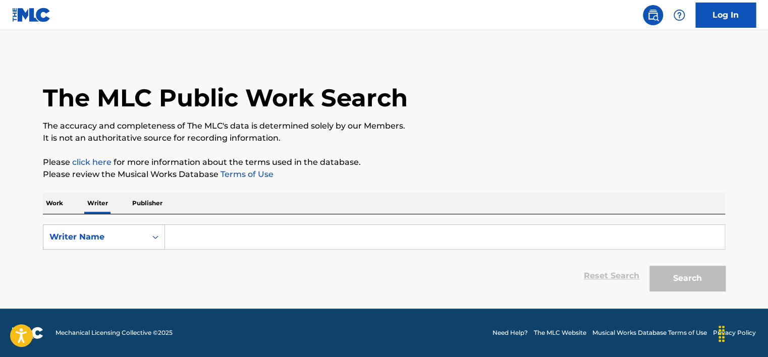
click at [226, 239] on input "Search Form" at bounding box center [445, 237] width 560 height 24
paste input "[PERSON_NAME]"
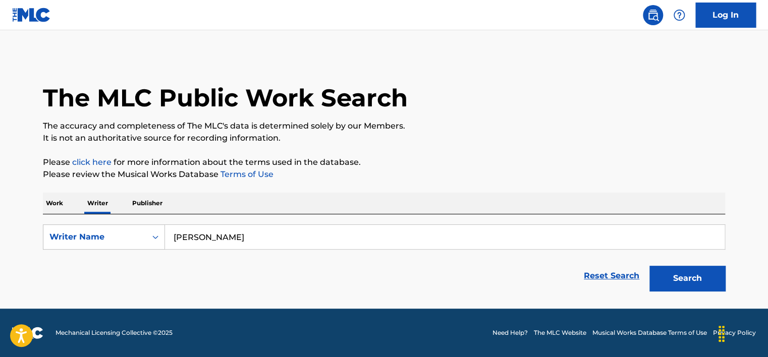
type input "[PERSON_NAME]"
click at [664, 281] on button "Search" at bounding box center [688, 278] width 76 height 25
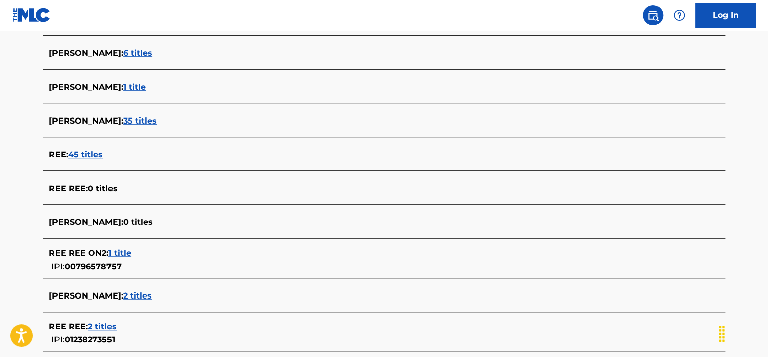
scroll to position [359, 0]
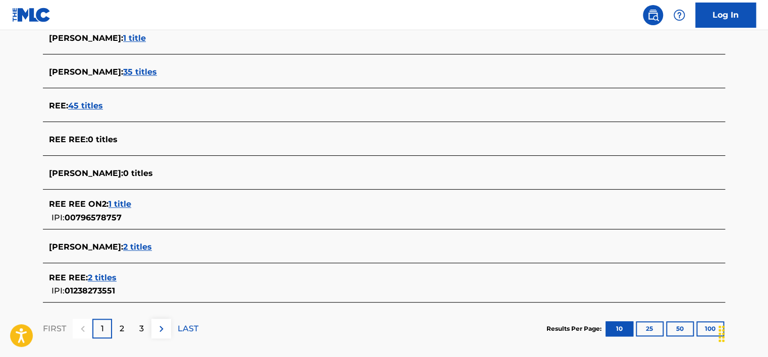
click at [123, 248] on span "2 titles" at bounding box center [137, 247] width 29 height 10
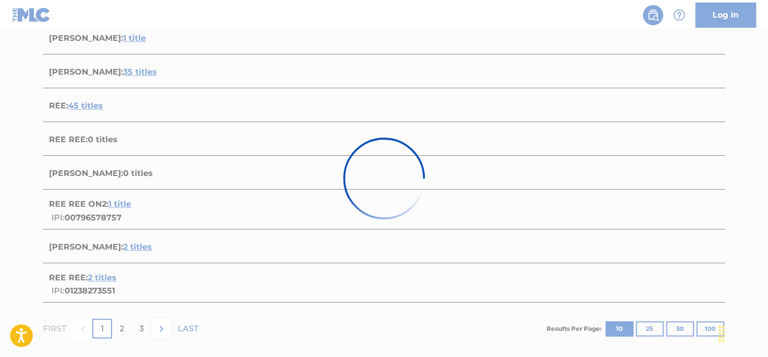
scroll to position [239, 0]
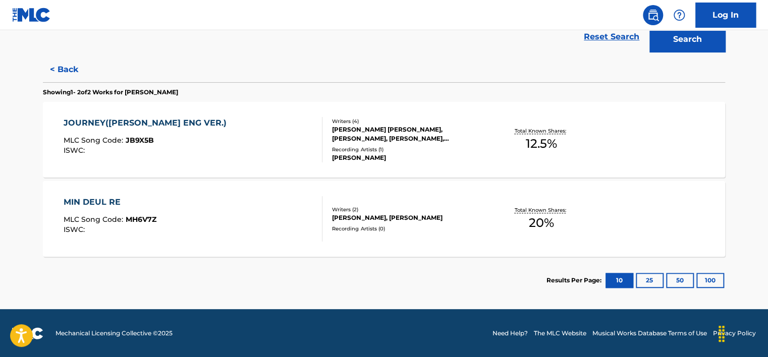
click at [206, 132] on div "JOURNEY([PERSON_NAME] ENG VER.) MLC Song Code : JB9X5B ISWC :" at bounding box center [148, 139] width 168 height 45
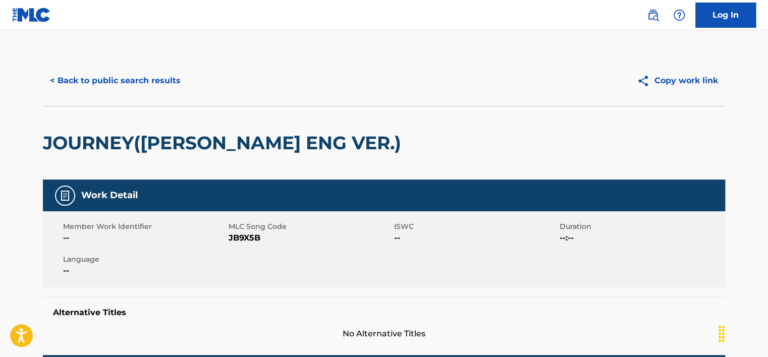
click at [152, 84] on button "< Back to public search results" at bounding box center [115, 80] width 145 height 25
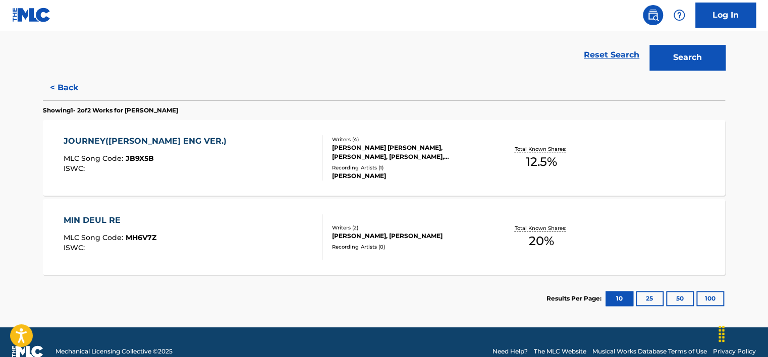
scroll to position [239, 0]
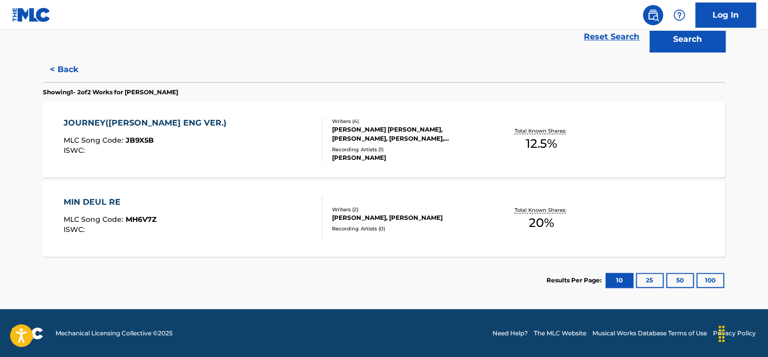
click at [197, 233] on div "MIN DEUL RE MLC Song Code : MH6V7Z ISWC :" at bounding box center [193, 218] width 259 height 45
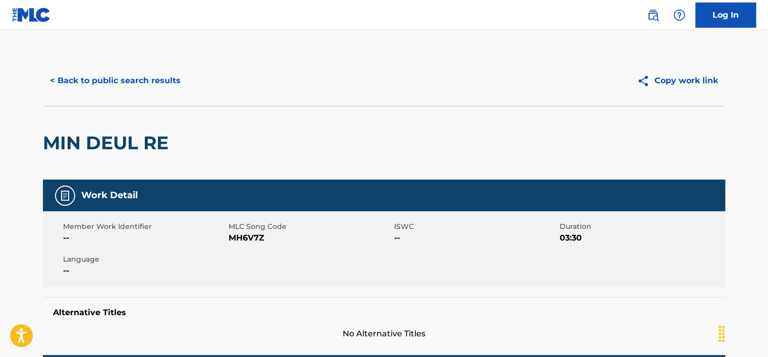
click at [159, 83] on button "< Back to public search results" at bounding box center [115, 80] width 145 height 25
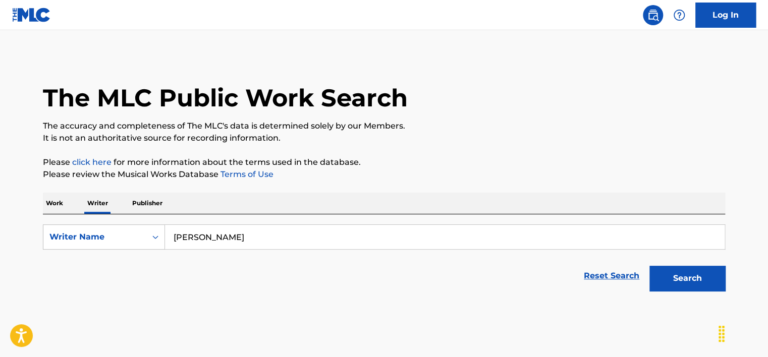
scroll to position [23, 0]
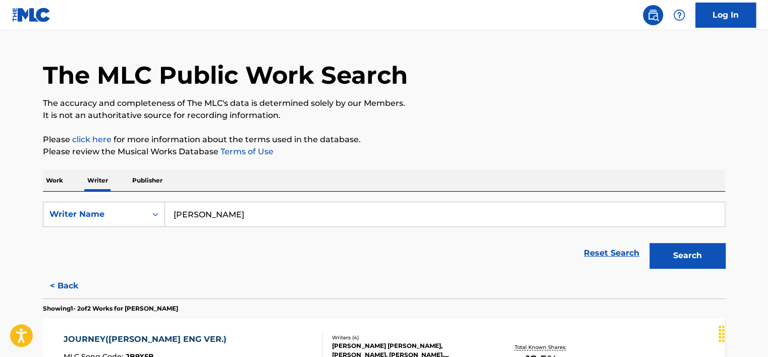
click at [43, 179] on p "Work" at bounding box center [54, 180] width 23 height 21
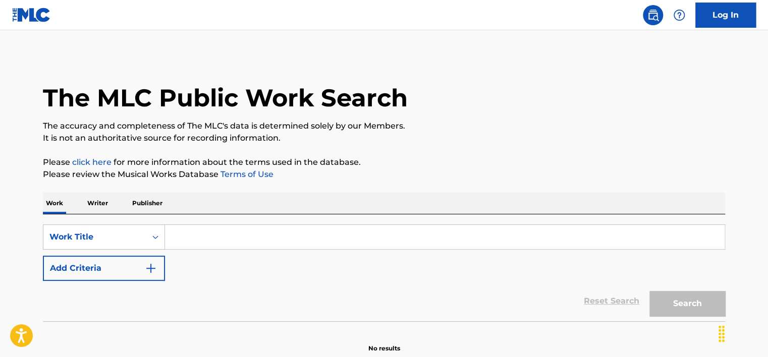
click at [113, 259] on button "Add Criteria" at bounding box center [104, 268] width 122 height 25
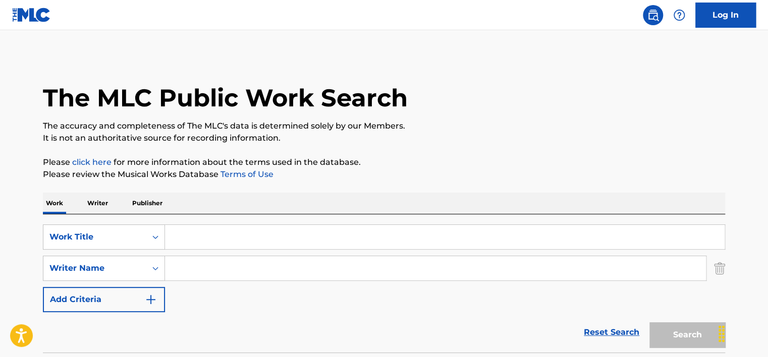
click at [206, 272] on input "Search Form" at bounding box center [435, 268] width 541 height 24
paste input "[PERSON_NAME]"
type input "[PERSON_NAME]"
click at [198, 235] on input "Search Form" at bounding box center [445, 237] width 560 height 24
click at [227, 238] on input "Search Form" at bounding box center [445, 237] width 560 height 24
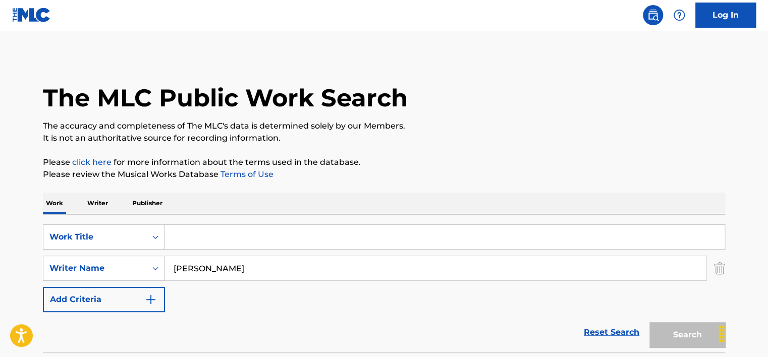
paste input "Eyes Without a Face"
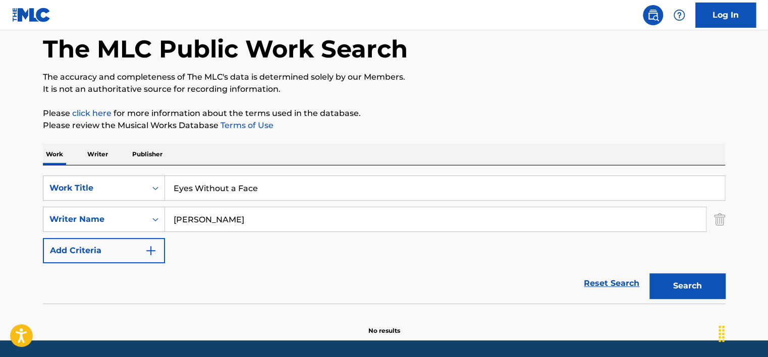
scroll to position [81, 0]
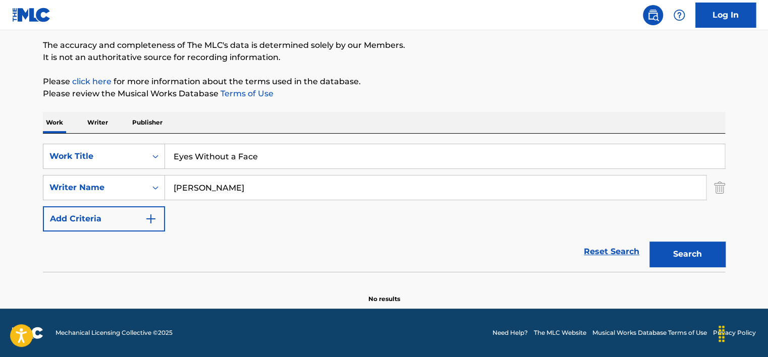
type input "Eyes Without a Face"
click at [693, 254] on button "Search" at bounding box center [688, 254] width 76 height 25
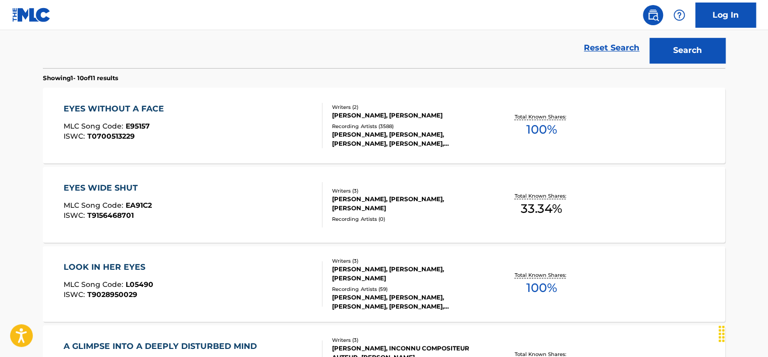
scroll to position [283, 0]
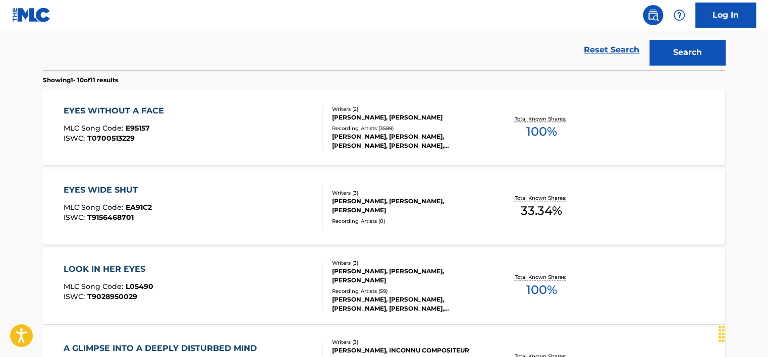
click at [219, 123] on div "EYES WITHOUT A FACE MLC Song Code : E95157 ISWC : T0700513229" at bounding box center [193, 127] width 259 height 45
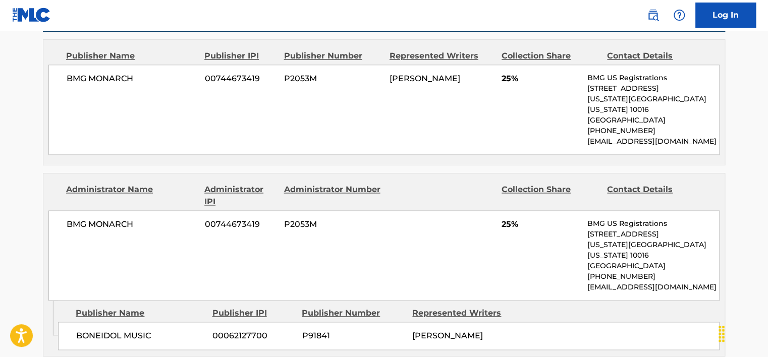
scroll to position [606, 0]
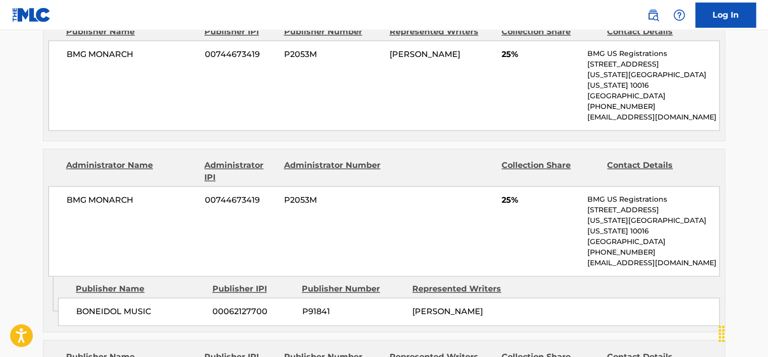
click at [90, 45] on div "BMG MONARCH 00744673419 P2053M [PERSON_NAME] 25% BMG US Registrations [STREET_A…" at bounding box center [383, 85] width 671 height 90
copy div "BMG MONARCH"
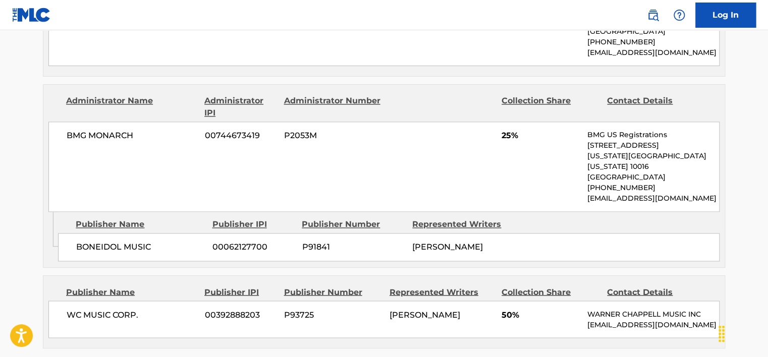
scroll to position [707, 0]
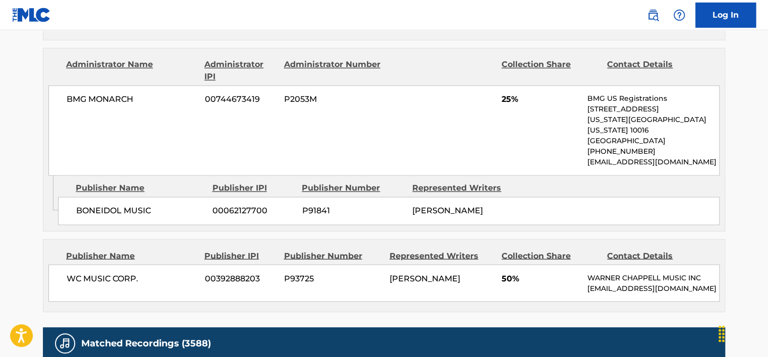
click at [103, 273] on span "WC MUSIC CORP." at bounding box center [132, 279] width 131 height 12
copy div "WC MUSIC CORP."
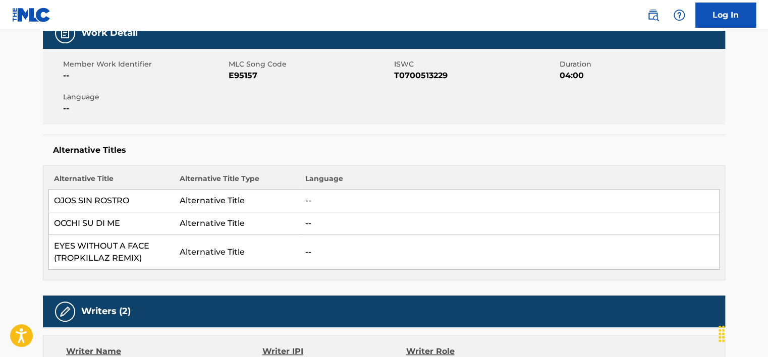
scroll to position [151, 0]
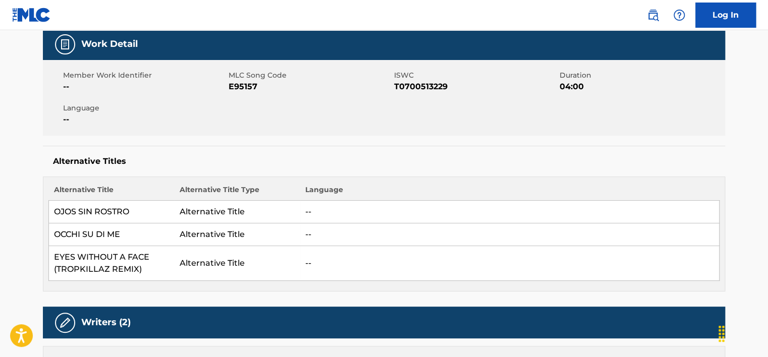
click at [396, 84] on span "T0700513229" at bounding box center [475, 87] width 163 height 12
click at [244, 87] on span "E95157" at bounding box center [310, 87] width 163 height 12
copy span "E95157"
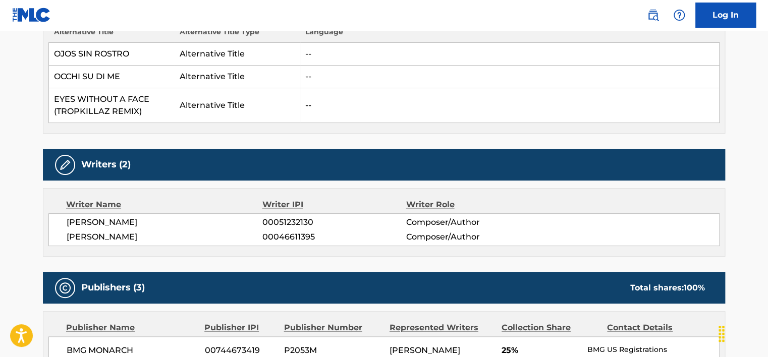
scroll to position [404, 0]
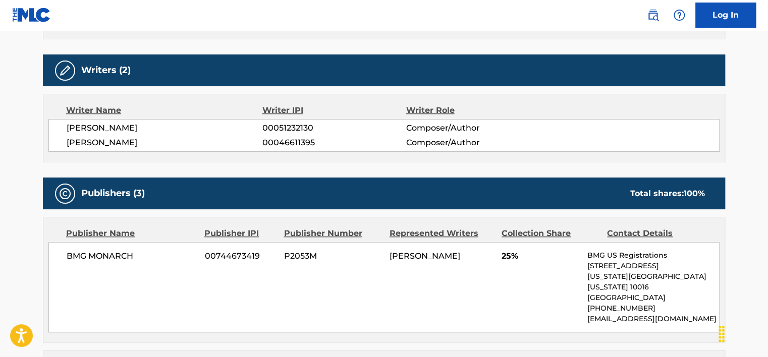
click at [282, 139] on span "00046611395" at bounding box center [333, 143] width 143 height 12
copy span "00046611395"
click at [284, 121] on div "[PERSON_NAME] 00051232130 Composer/Author [PERSON_NAME] IDOL 00046611395 Compos…" at bounding box center [383, 135] width 671 height 33
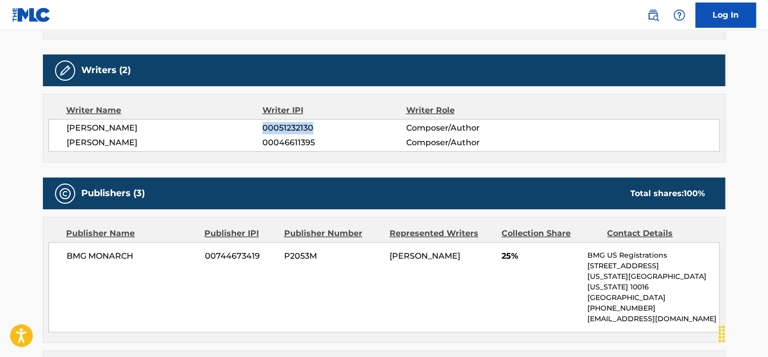
copy span "00051232130"
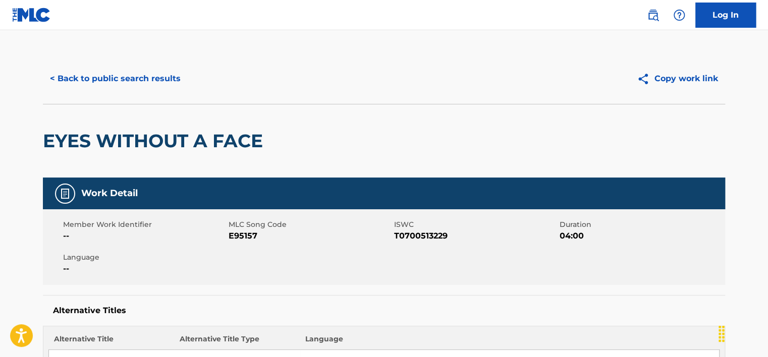
scroll to position [0, 0]
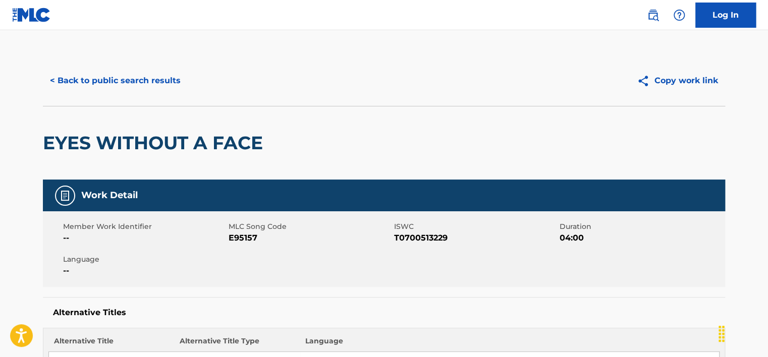
click at [115, 79] on button "< Back to public search results" at bounding box center [115, 80] width 145 height 25
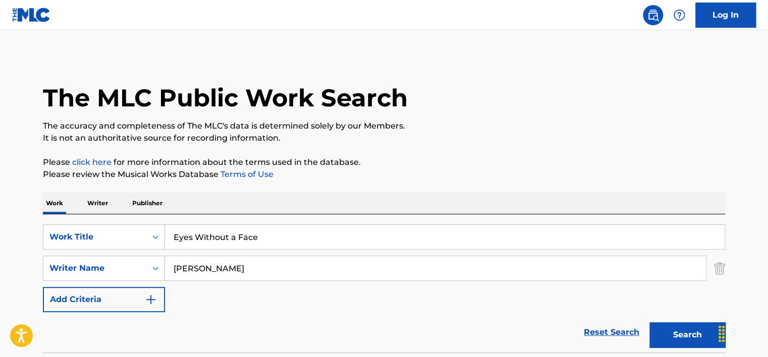
click at [223, 229] on input "Eyes Without a Face" at bounding box center [445, 237] width 560 height 24
paste input "1 WORK"
type input "1 WORK"
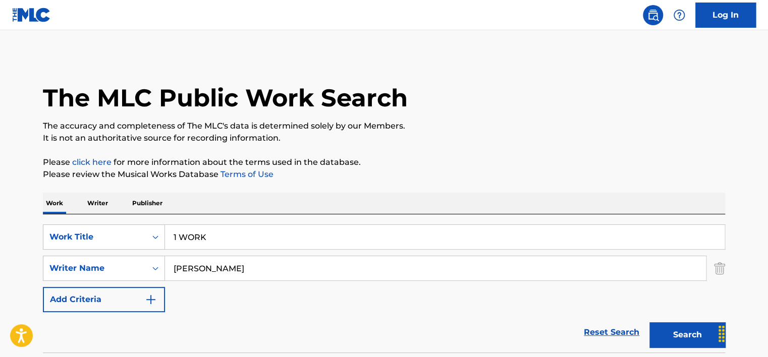
click at [299, 200] on div "Work Writer Publisher" at bounding box center [384, 203] width 682 height 21
click at [244, 271] on input "[PERSON_NAME]" at bounding box center [435, 268] width 541 height 24
click at [244, 271] on input "Search Form" at bounding box center [435, 268] width 541 height 24
click at [650, 323] on button "Search" at bounding box center [688, 335] width 76 height 25
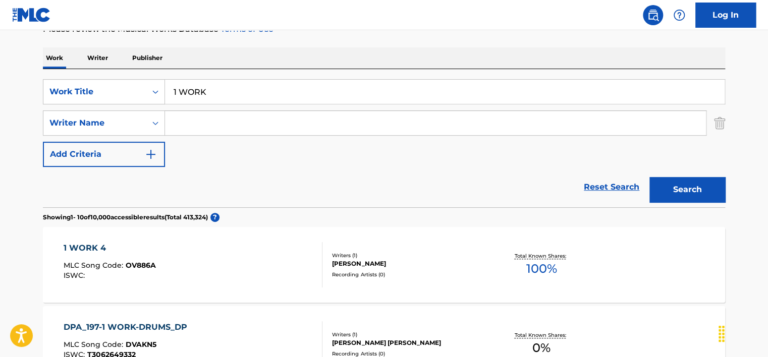
scroll to position [101, 0]
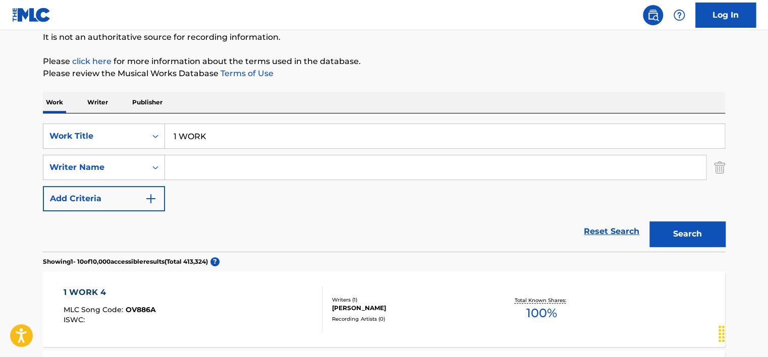
paste input "[PERSON_NAME]"
type input "[PERSON_NAME]"
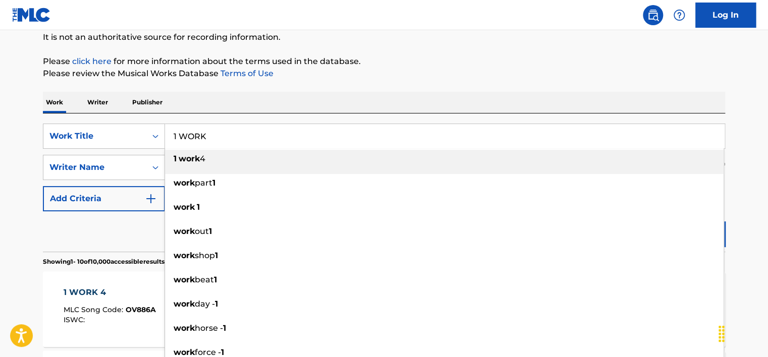
click at [192, 134] on input "1 WORK" at bounding box center [445, 136] width 560 height 24
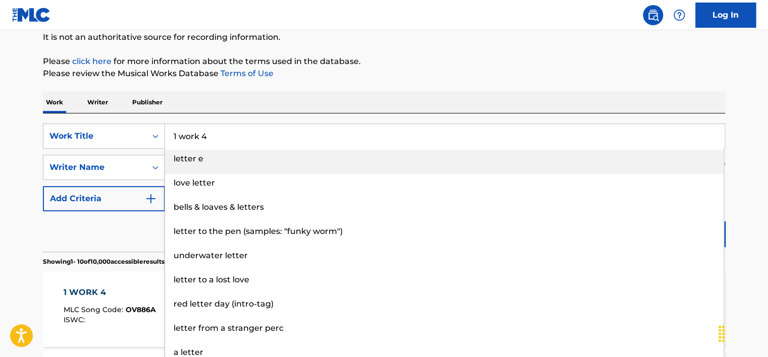
click at [190, 129] on input "1 work 4" at bounding box center [445, 136] width 560 height 24
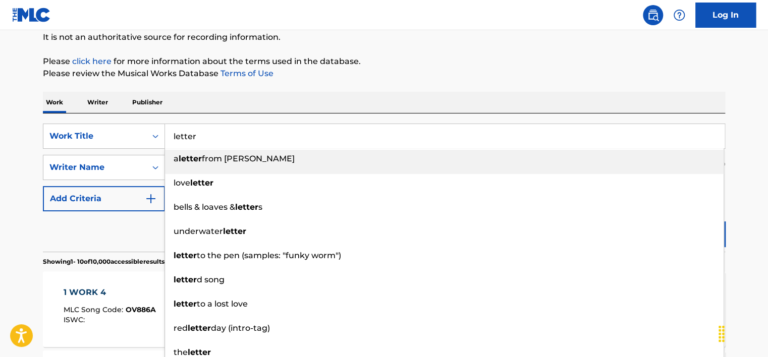
click at [418, 79] on p "Please review the Musical Works Database Terms of Use" at bounding box center [384, 74] width 682 height 12
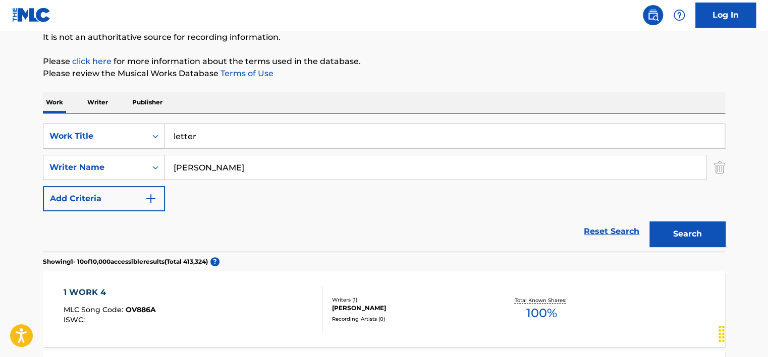
click at [668, 226] on button "Search" at bounding box center [688, 234] width 76 height 25
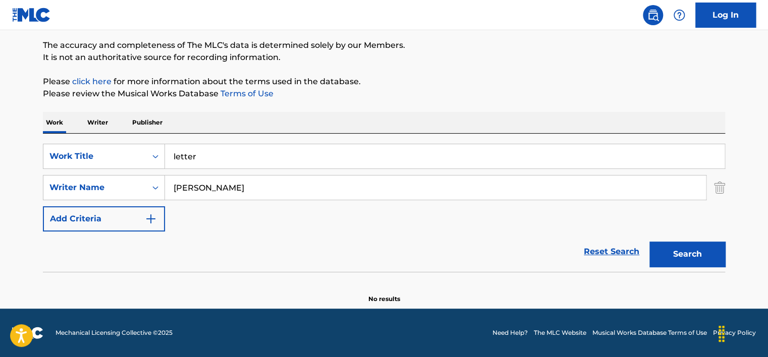
scroll to position [81, 0]
click at [197, 153] on input "letter" at bounding box center [445, 156] width 560 height 24
paste input "Daiynbyz ba?"
type input "Daiynbyz ba"
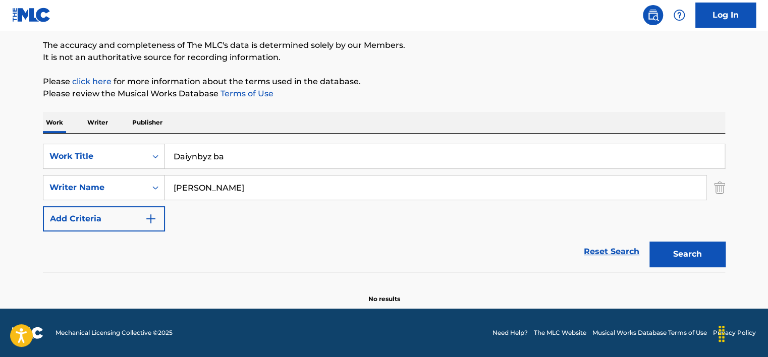
click at [243, 121] on div "Work Writer Publisher" at bounding box center [384, 122] width 682 height 21
click at [241, 179] on input "[PERSON_NAME]" at bounding box center [435, 188] width 541 height 24
click at [650, 242] on button "Search" at bounding box center [688, 254] width 76 height 25
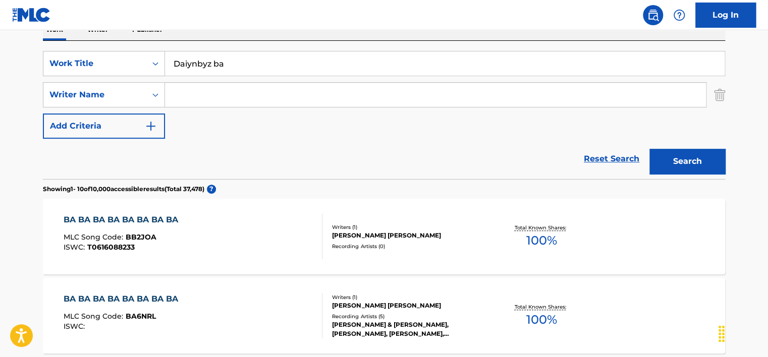
scroll to position [182, 0]
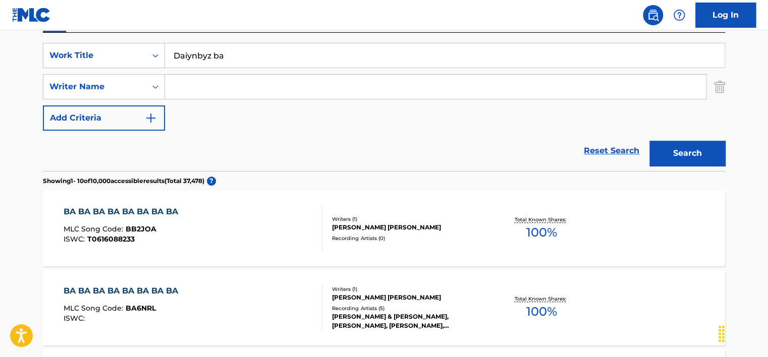
click at [185, 56] on input "Daiynbyz ba" at bounding box center [445, 55] width 560 height 24
type input "babaero"
click at [682, 161] on button "Search" at bounding box center [688, 153] width 76 height 25
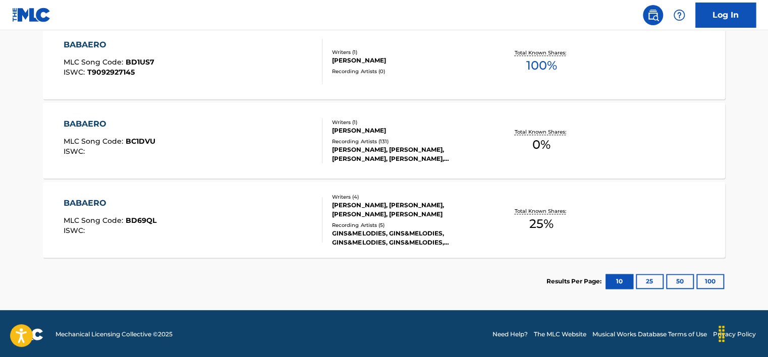
scroll to position [429, 0]
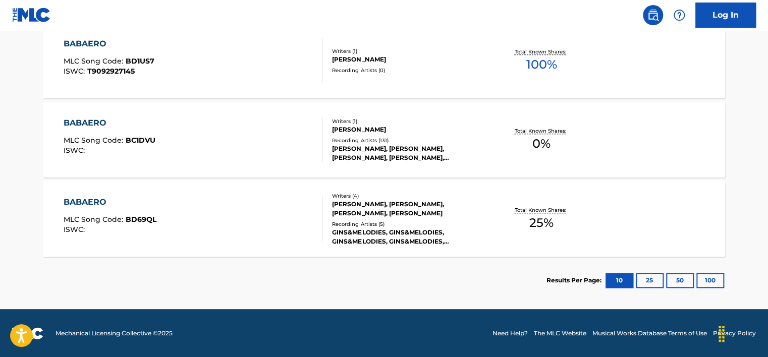
click at [236, 199] on div "BABAERO MLC Song Code : BD69QL ISWC :" at bounding box center [193, 218] width 259 height 45
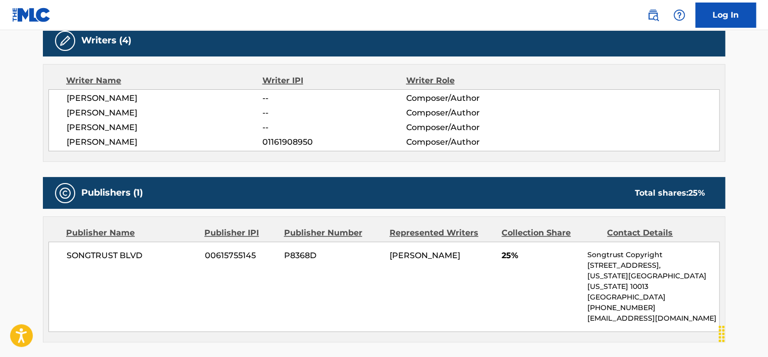
scroll to position [329, 0]
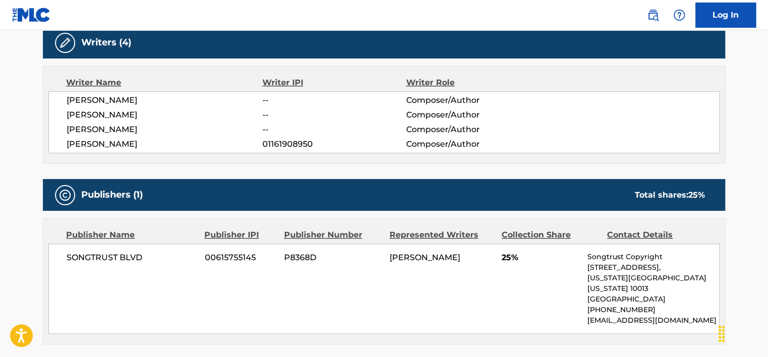
click at [105, 97] on span "[PERSON_NAME]" at bounding box center [165, 100] width 196 height 12
copy div "[PERSON_NAME]"
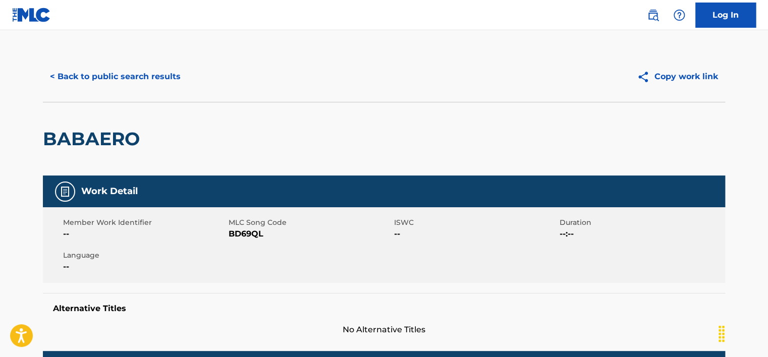
scroll to position [0, 0]
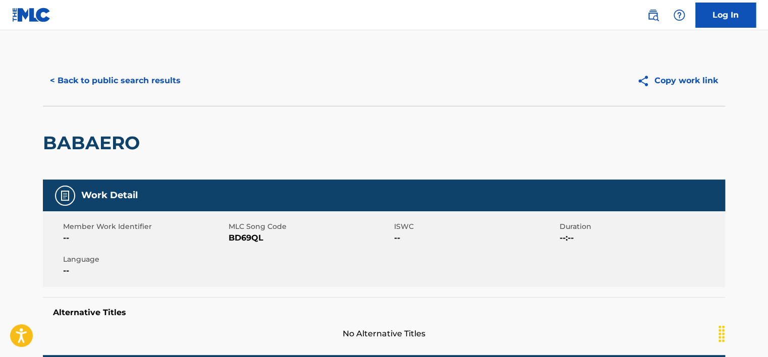
click at [138, 69] on button "< Back to public search results" at bounding box center [115, 80] width 145 height 25
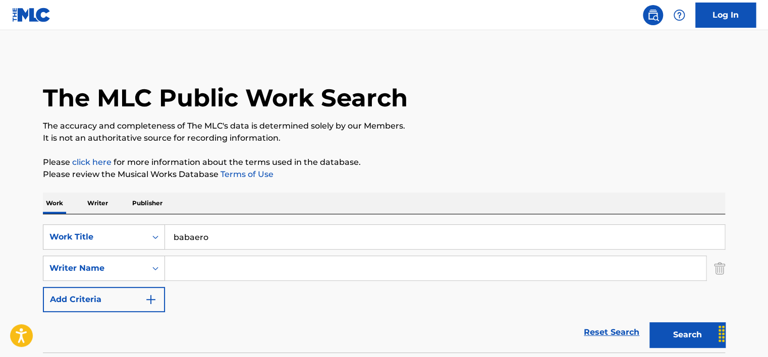
click at [104, 204] on p "Writer" at bounding box center [97, 203] width 27 height 21
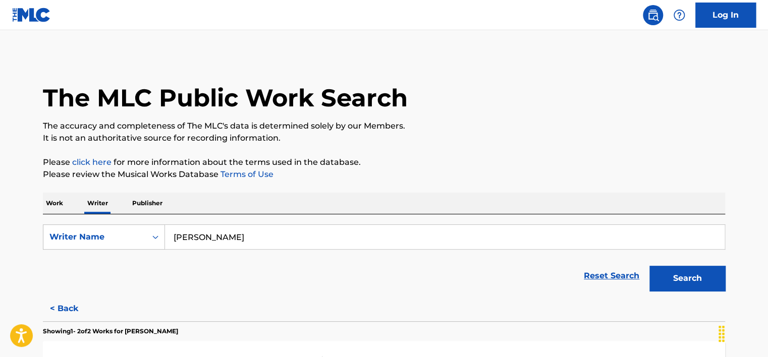
click at [188, 236] on input "[PERSON_NAME]" at bounding box center [445, 237] width 560 height 24
paste input "[PERSON_NAME]"
click at [188, 236] on input "[PERSON_NAME]" at bounding box center [445, 237] width 560 height 24
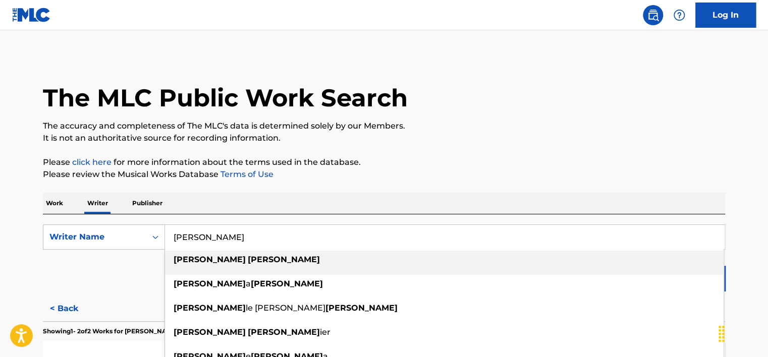
click at [662, 275] on li "[PERSON_NAME]" at bounding box center [444, 263] width 559 height 24
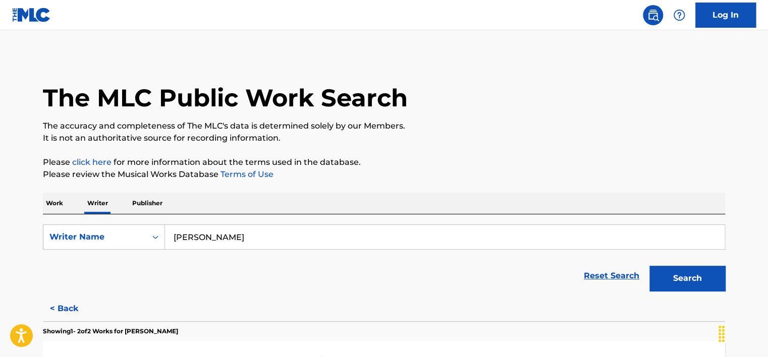
click at [671, 274] on button "Search" at bounding box center [688, 278] width 76 height 25
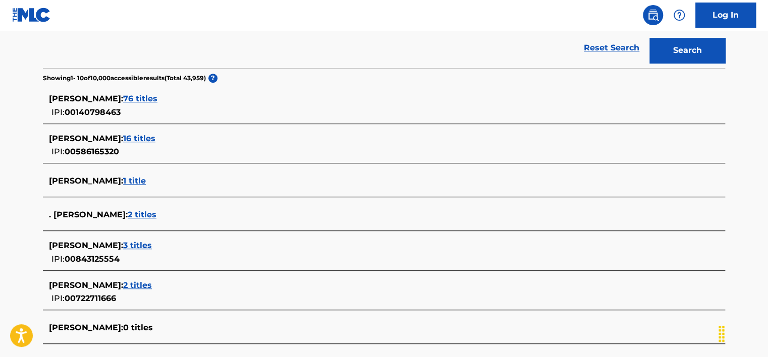
scroll to position [258, 0]
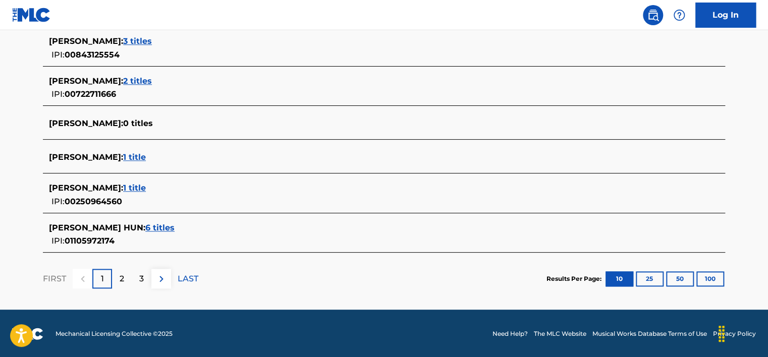
click at [126, 279] on div "2" at bounding box center [122, 279] width 20 height 20
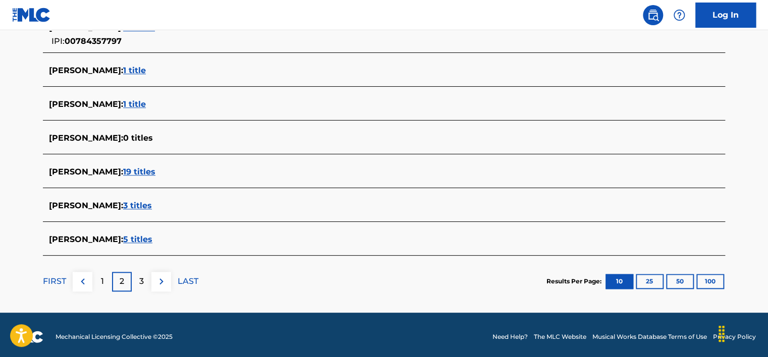
scroll to position [415, 0]
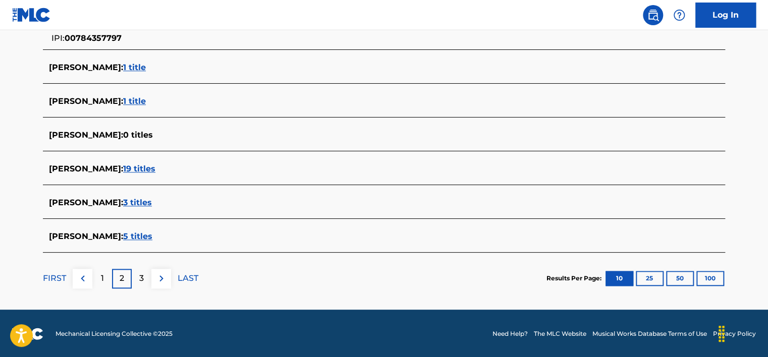
click at [143, 275] on p "3" at bounding box center [141, 279] width 5 height 12
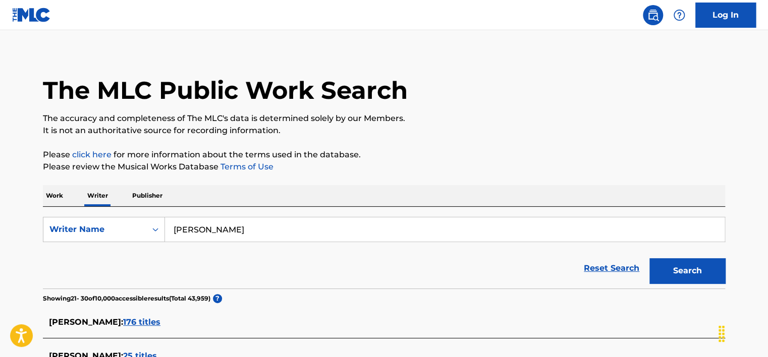
scroll to position [0, 0]
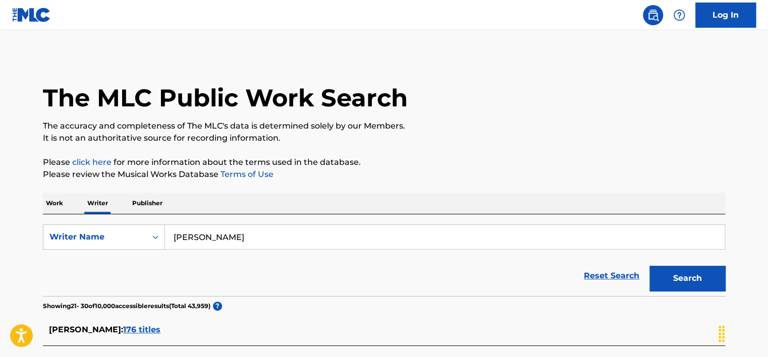
click at [209, 235] on input "[PERSON_NAME]" at bounding box center [445, 237] width 560 height 24
paste input "[PERSON_NAME] Den"
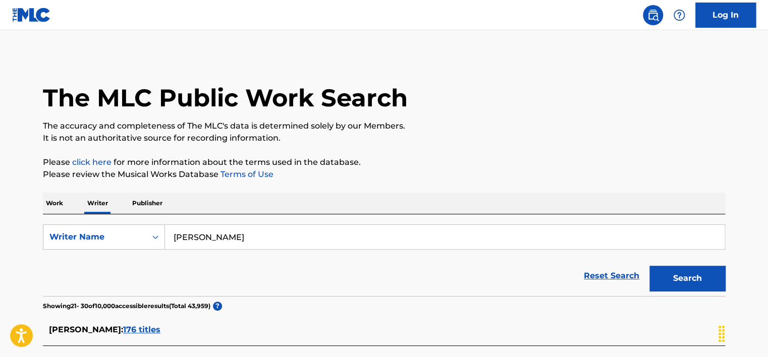
click at [667, 274] on button "Search" at bounding box center [688, 278] width 76 height 25
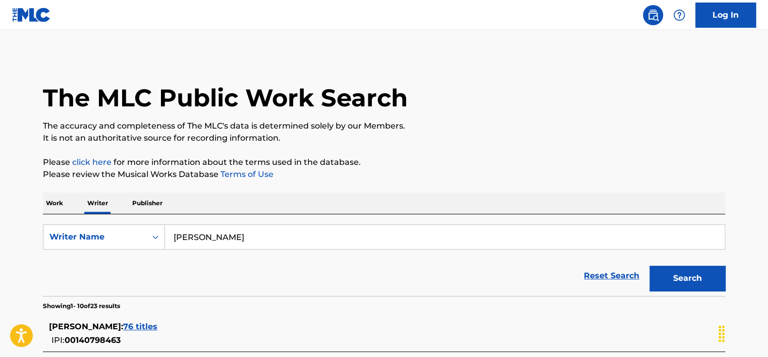
click at [213, 237] on input "[PERSON_NAME]" at bounding box center [445, 237] width 560 height 24
type input "[PERSON_NAME]"
click at [650, 266] on button "Search" at bounding box center [688, 278] width 76 height 25
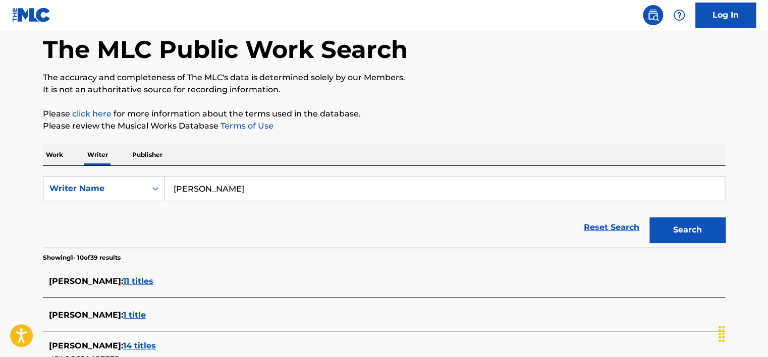
scroll to position [50, 0]
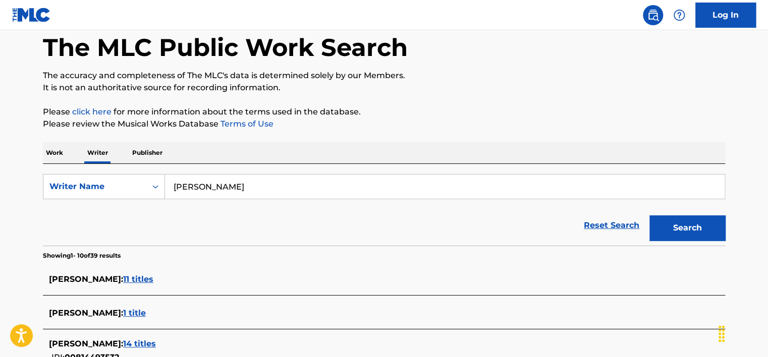
click at [64, 152] on p "Work" at bounding box center [54, 152] width 23 height 21
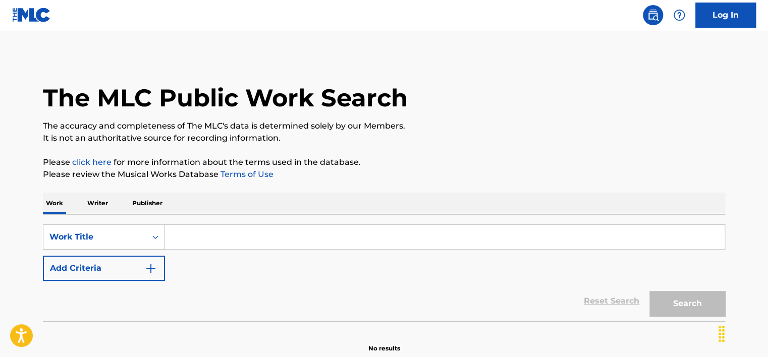
click at [222, 242] on input "Search Form" at bounding box center [445, 237] width 560 height 24
paste input "Под испанским небом"
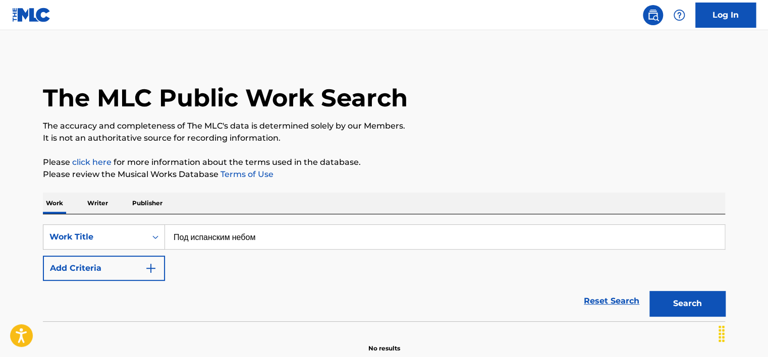
click at [454, 171] on p "Please review the Musical Works Database Terms of Use" at bounding box center [384, 175] width 682 height 12
drag, startPoint x: 671, startPoint y: 293, endPoint x: 643, endPoint y: 269, distance: 37.2
click at [671, 293] on button "Search" at bounding box center [688, 303] width 76 height 25
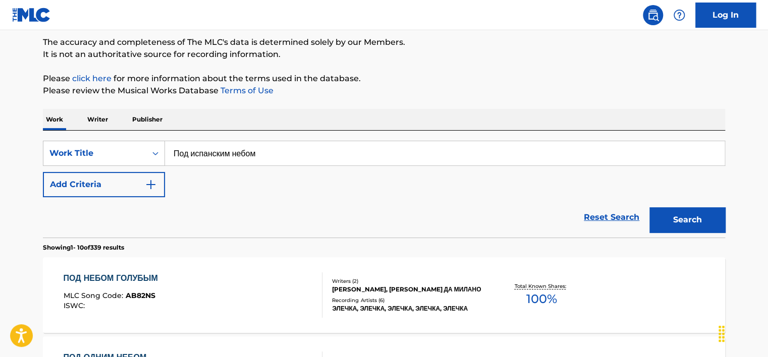
scroll to position [82, 0]
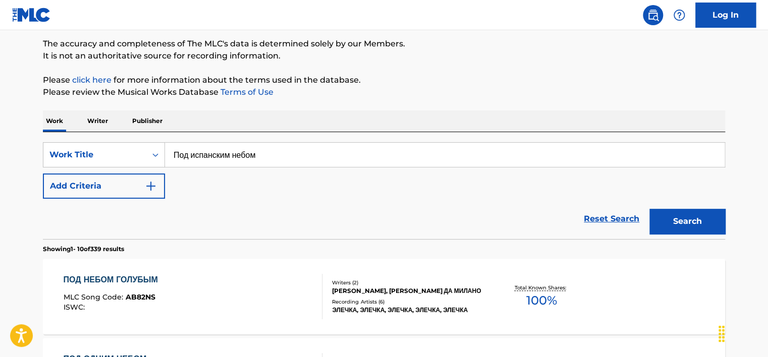
click at [226, 111] on div "Work Writer Publisher" at bounding box center [384, 121] width 682 height 21
click at [229, 136] on div "SearchWithCriteriad80639f7-0dfe-4336-98dc-5ba0becc366c Work Title Под испанским…" at bounding box center [384, 185] width 682 height 107
click at [233, 148] on input "Под испанским небом" at bounding box center [445, 155] width 560 height 24
click at [233, 149] on input "Под испанским небом" at bounding box center [445, 155] width 560 height 24
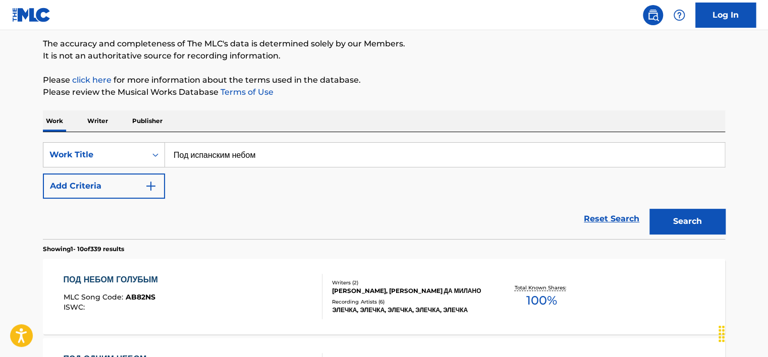
paste input "Pod ispanskim"
type input "Pod ispanskim"
click at [684, 226] on button "Search" at bounding box center [688, 221] width 76 height 25
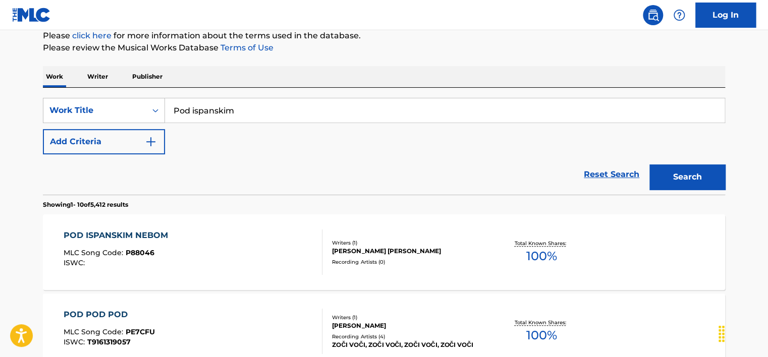
scroll to position [234, 0]
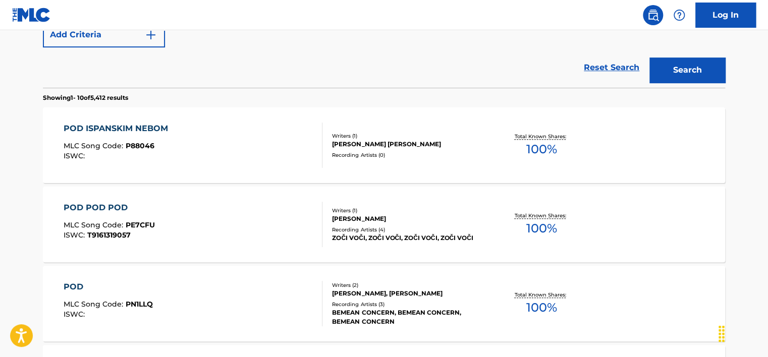
click at [194, 132] on div "POD ISPANSKIM NEBOM MLC Song Code : P88046 ISWC :" at bounding box center [193, 145] width 259 height 45
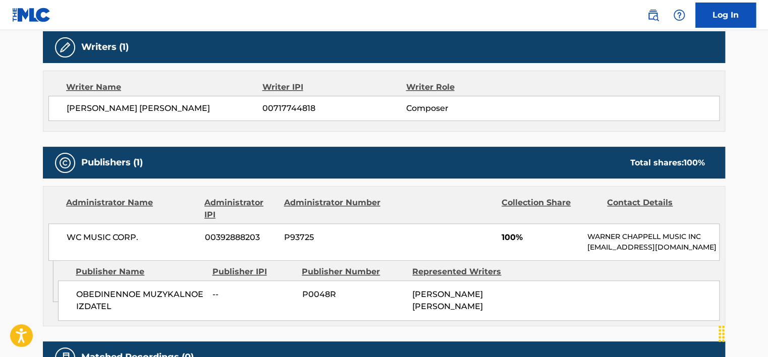
scroll to position [353, 0]
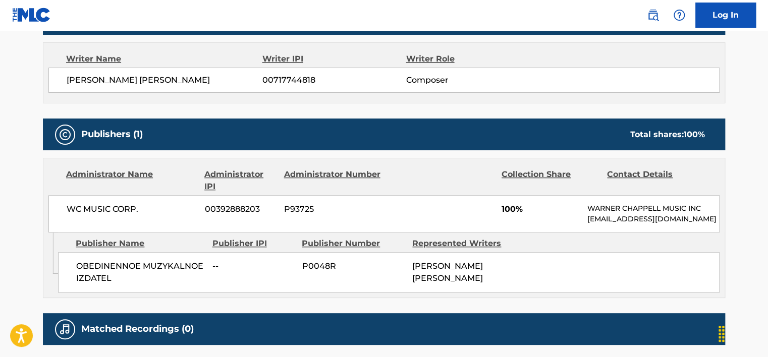
click at [136, 125] on div "Publishers (1) Total shares: 100 %" at bounding box center [384, 135] width 682 height 32
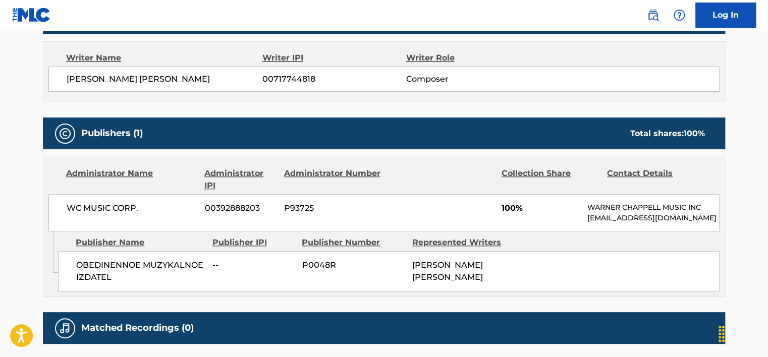
click at [147, 80] on span "[PERSON_NAME] [PERSON_NAME]" at bounding box center [165, 79] width 196 height 12
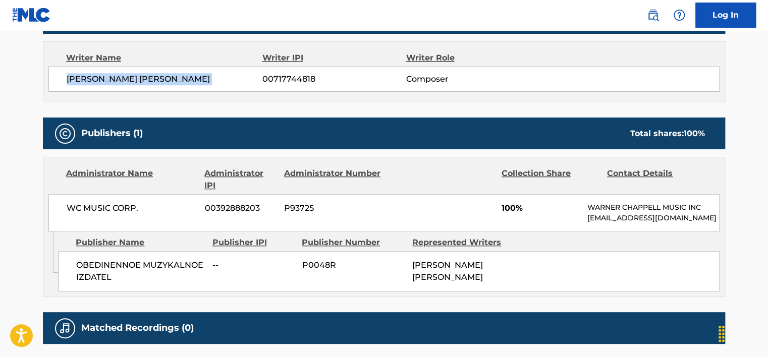
copy div "[PERSON_NAME] [PERSON_NAME]"
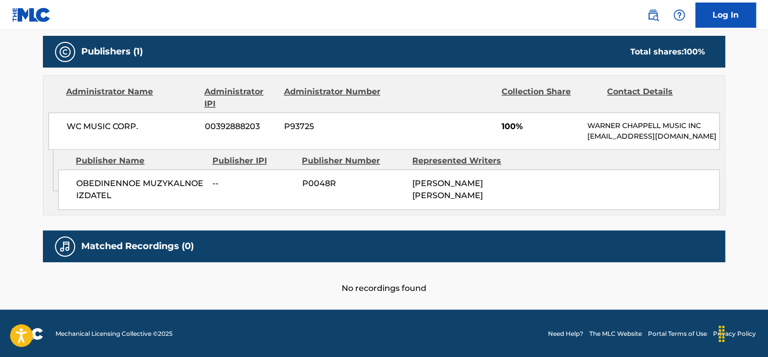
scroll to position [233, 0]
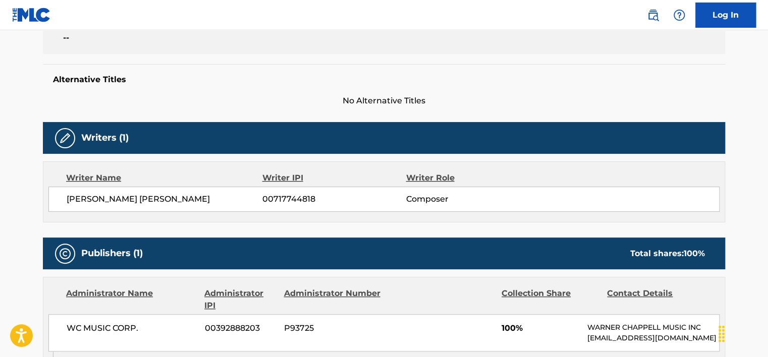
click at [288, 202] on span "00717744818" at bounding box center [333, 199] width 143 height 12
copy span "00717744818"
click at [120, 326] on span "WC MUSIC CORP." at bounding box center [132, 329] width 131 height 12
click at [120, 327] on span "WC MUSIC CORP." at bounding box center [132, 329] width 131 height 12
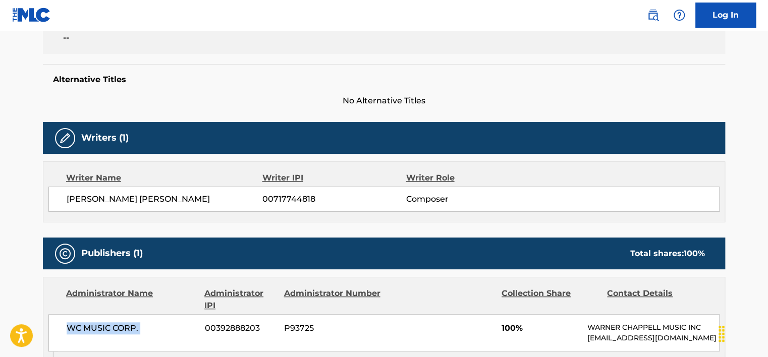
drag, startPoint x: 120, startPoint y: 327, endPoint x: 120, endPoint y: 320, distance: 7.1
click at [120, 327] on span "WC MUSIC CORP." at bounding box center [132, 329] width 131 height 12
copy div "WC MUSIC CORP."
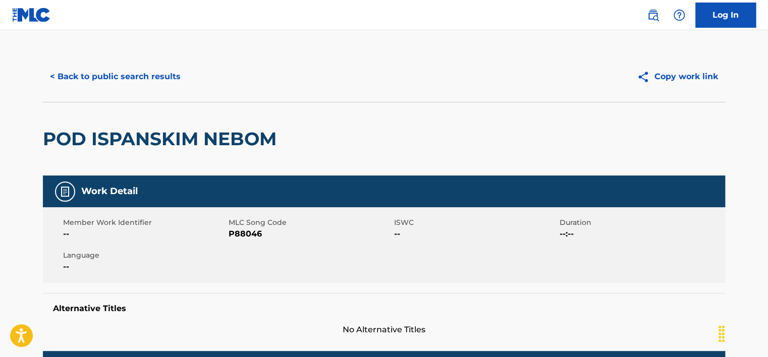
scroll to position [0, 0]
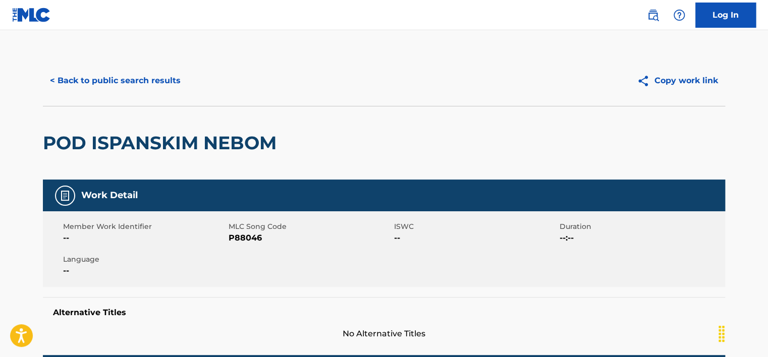
click at [247, 232] on span "P88046" at bounding box center [310, 238] width 163 height 12
click at [244, 245] on div "Member Work Identifier -- MLC Song Code P88046 ISWC -- Duration --:-- Language …" at bounding box center [384, 249] width 682 height 76
copy span "P88046"
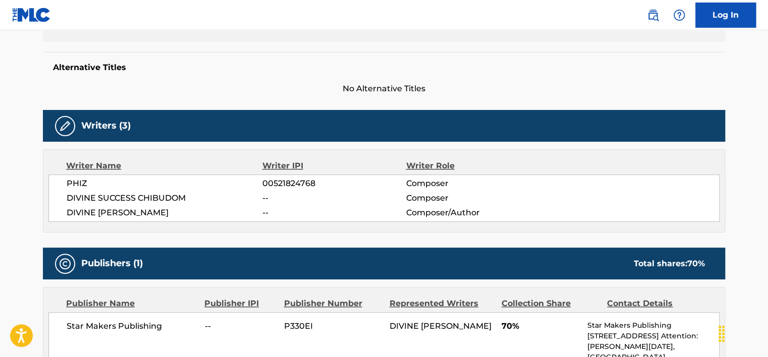
scroll to position [140, 0]
